Goal: Task Accomplishment & Management: Manage account settings

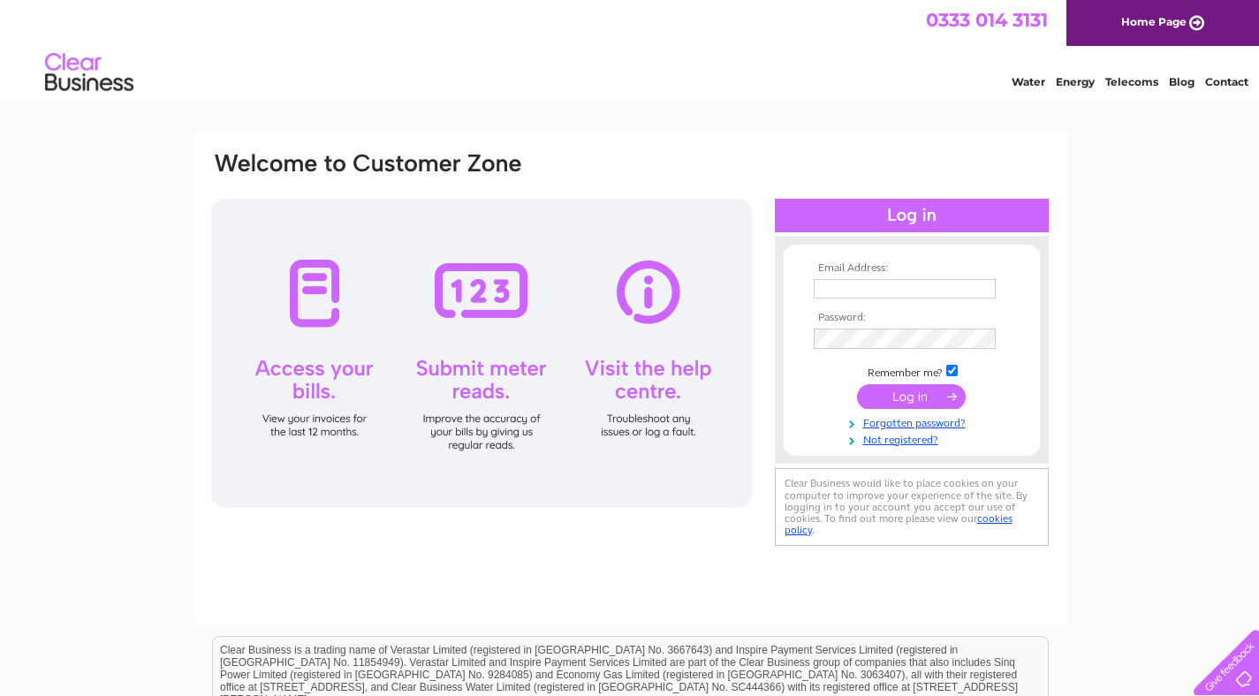
click at [590, 293] on input "text" at bounding box center [905, 288] width 182 height 19
type input "otagodevelopments@gmail.com"
click at [590, 386] on input "submit" at bounding box center [911, 398] width 109 height 25
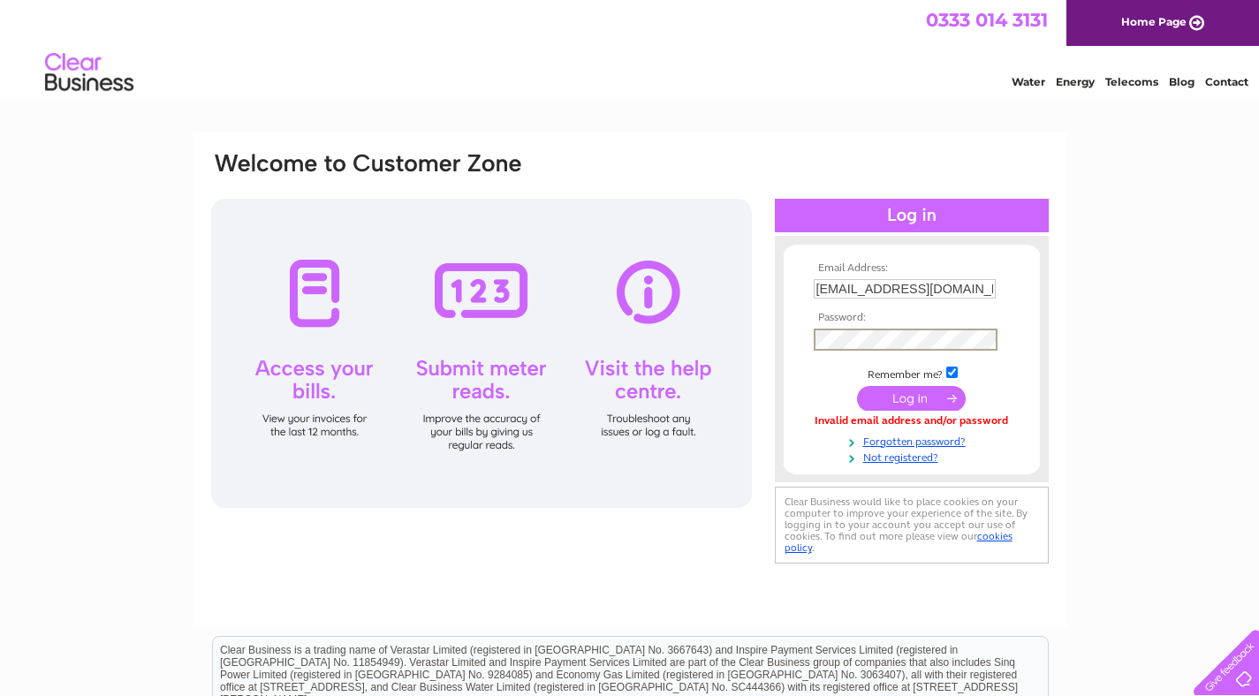
click at [857, 386] on input "submit" at bounding box center [911, 398] width 109 height 25
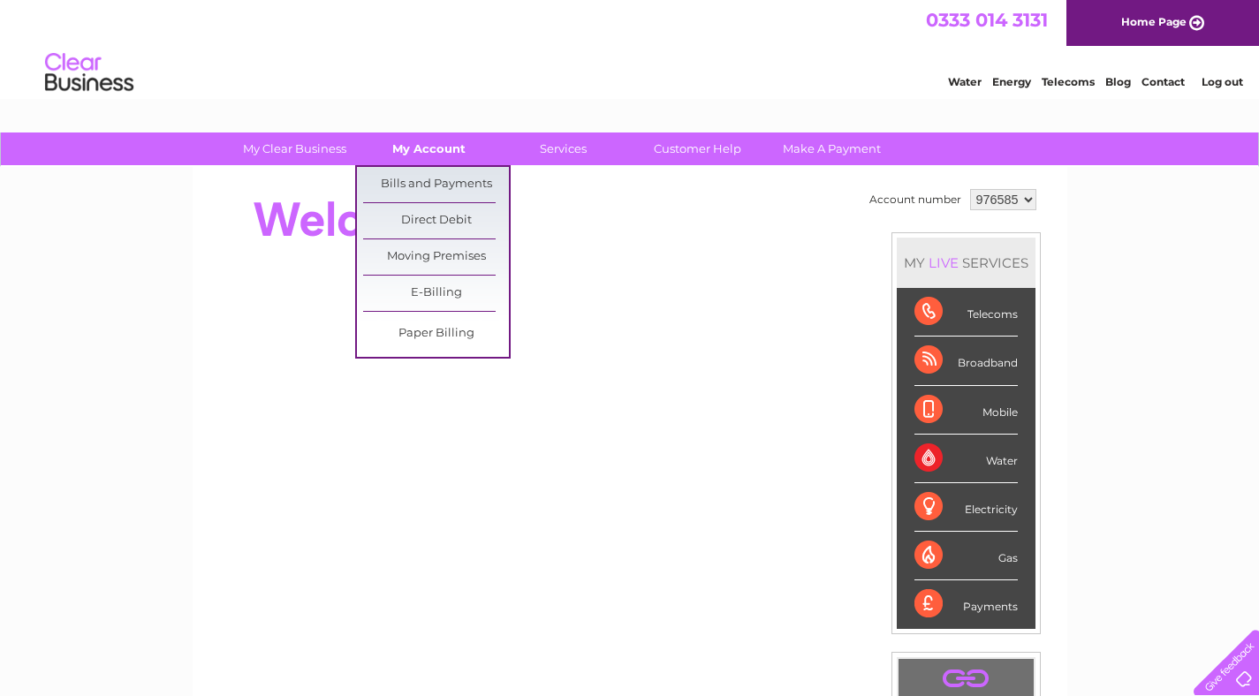
click at [432, 152] on link "My Account" at bounding box center [429, 149] width 146 height 33
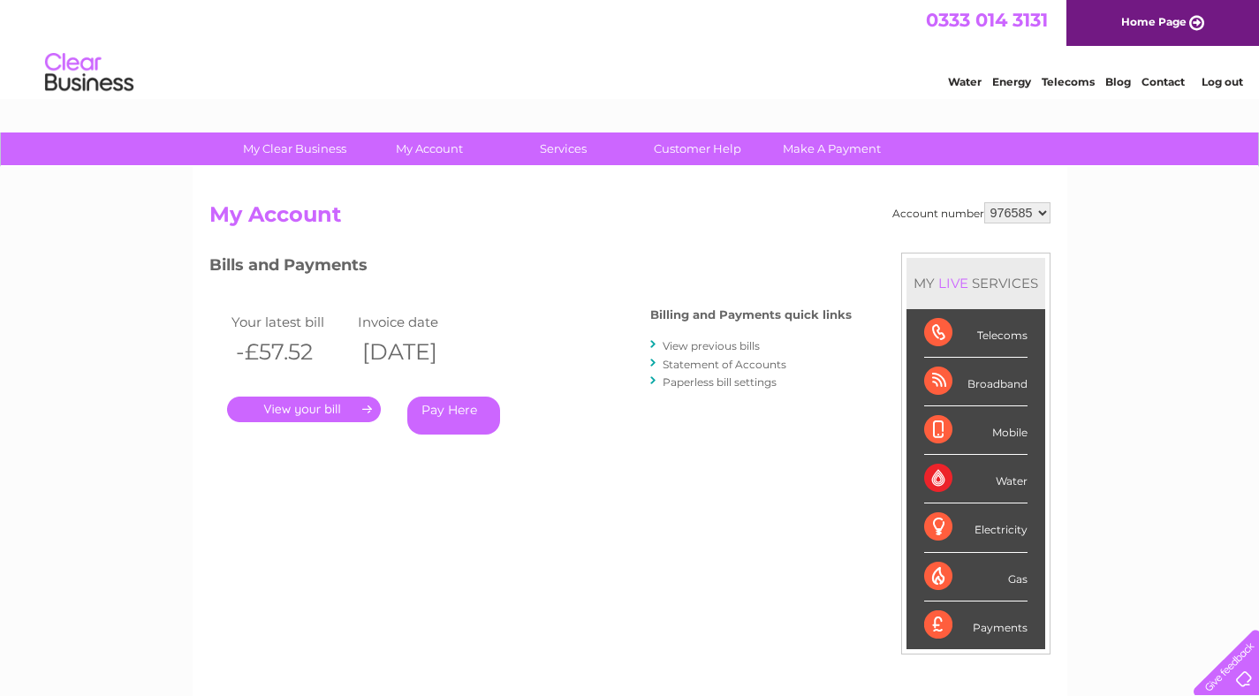
click at [1219, 83] on link "Log out" at bounding box center [1223, 81] width 42 height 13
